Goal: Find contact information

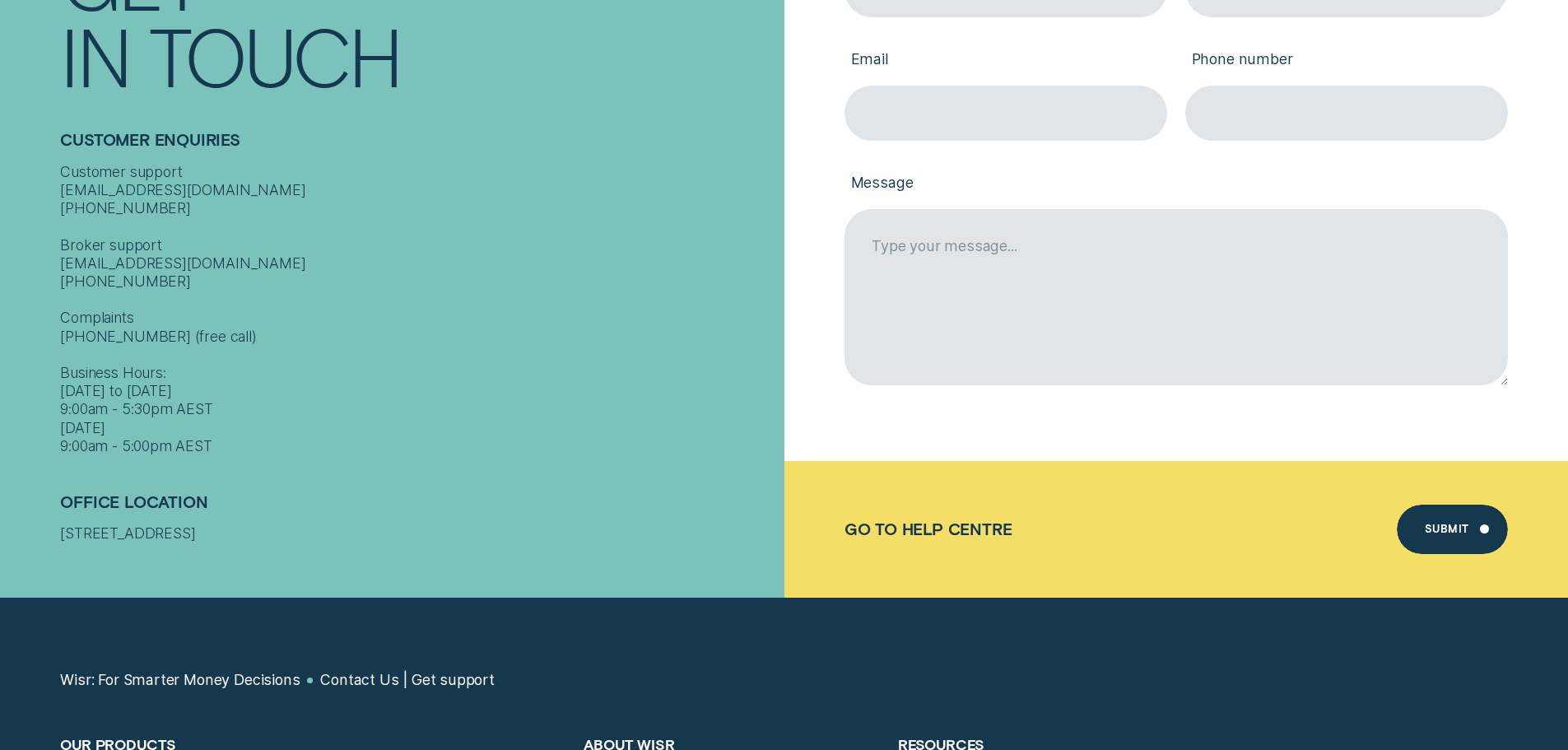
scroll to position [577, 0]
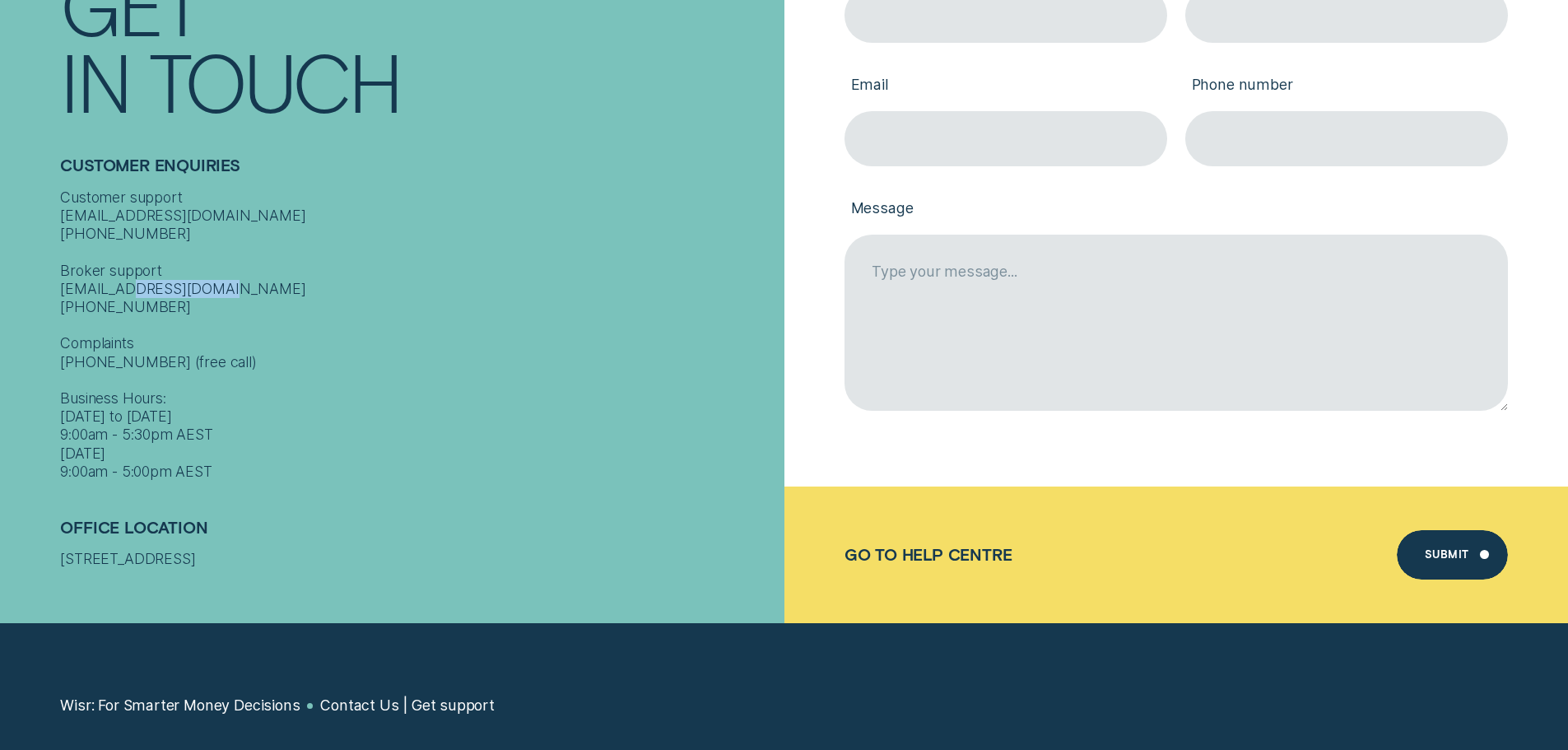
drag, startPoint x: 78, startPoint y: 286, endPoint x: 46, endPoint y: 284, distance: 32.1
click at [46, 284] on div "Contact Get In Touch Customer Enquiries Customer support [EMAIL_ADDRESS][DOMAIN…" at bounding box center [392, 239] width 784 height 767
copy div "1300 140 008"
drag, startPoint x: 195, startPoint y: 557, endPoint x: 49, endPoint y: 542, distance: 146.8
click at [49, 542] on div "Contact Get In Touch Customer Enquiries Customer support [EMAIL_ADDRESS][DOMAIN…" at bounding box center [392, 239] width 784 height 767
